Goal: Task Accomplishment & Management: Complete application form

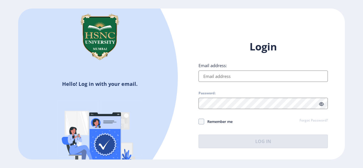
click at [236, 77] on input "Email address:" at bounding box center [262, 76] width 129 height 11
type input "anushkaa972@gmail.com"
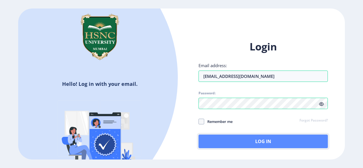
click at [213, 142] on button "Log In" at bounding box center [262, 142] width 129 height 14
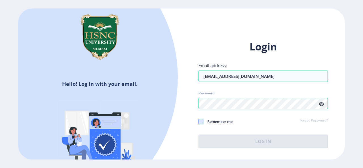
click at [202, 120] on span at bounding box center [201, 122] width 6 height 6
click at [199, 121] on input "Remember me" at bounding box center [198, 121] width 0 height 0
checkbox input "true"
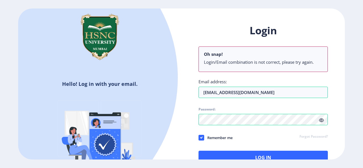
click at [324, 134] on div "Login Oh snap! Login/Email combination is not correct, please try again. Email …" at bounding box center [262, 94] width 129 height 140
click at [322, 135] on link "Forgot Password?" at bounding box center [313, 136] width 28 height 5
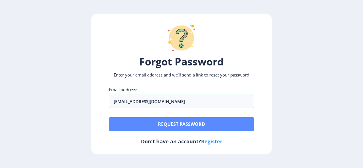
type input "anushkaa972@gmail.com"
click at [132, 124] on button "Request password" at bounding box center [181, 124] width 145 height 14
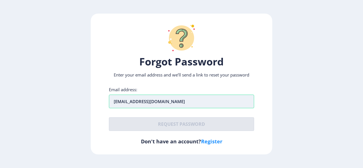
click at [170, 105] on input "anushkaa972@gmail.com" at bounding box center [181, 102] width 145 height 14
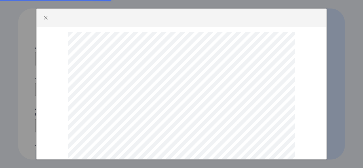
select select
